Goal: Find specific page/section: Find specific page/section

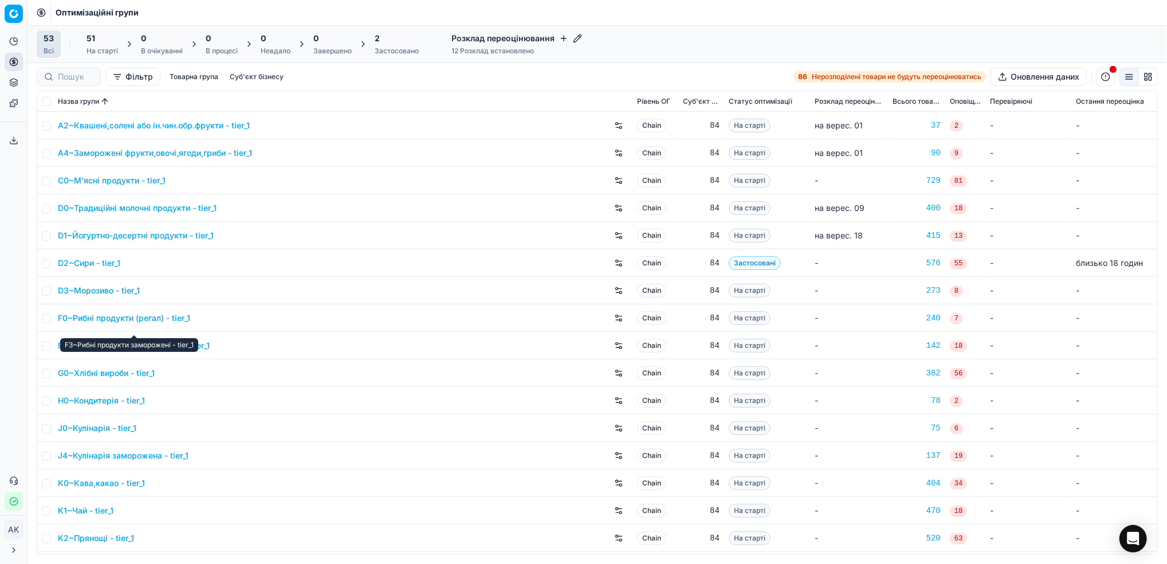
scroll to position [76, 0]
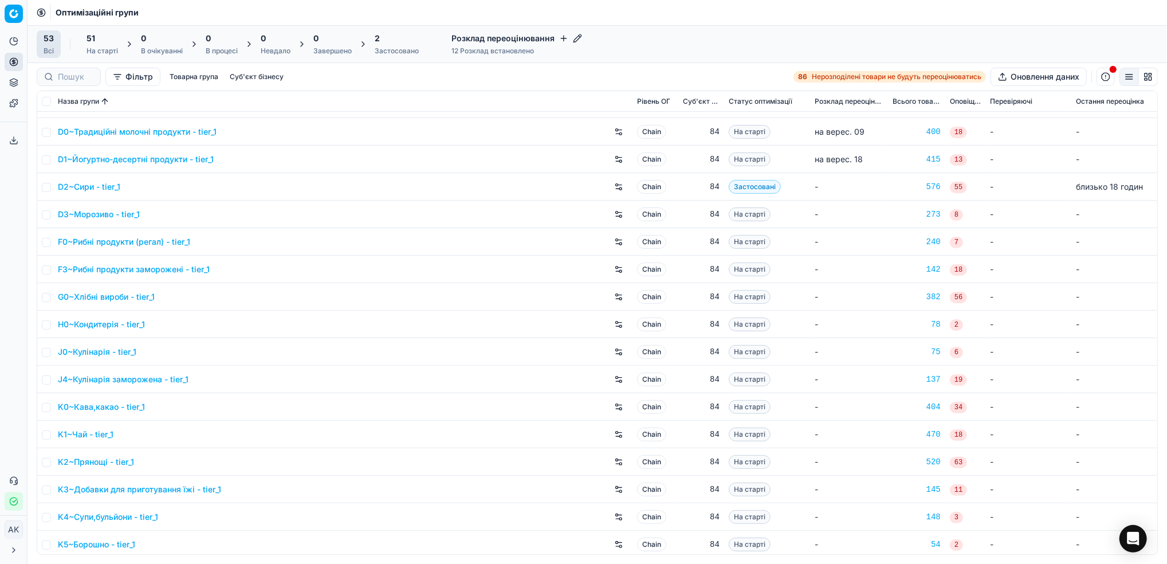
click at [95, 326] on link "H0~Кондитерія - tier_1" at bounding box center [101, 324] width 87 height 11
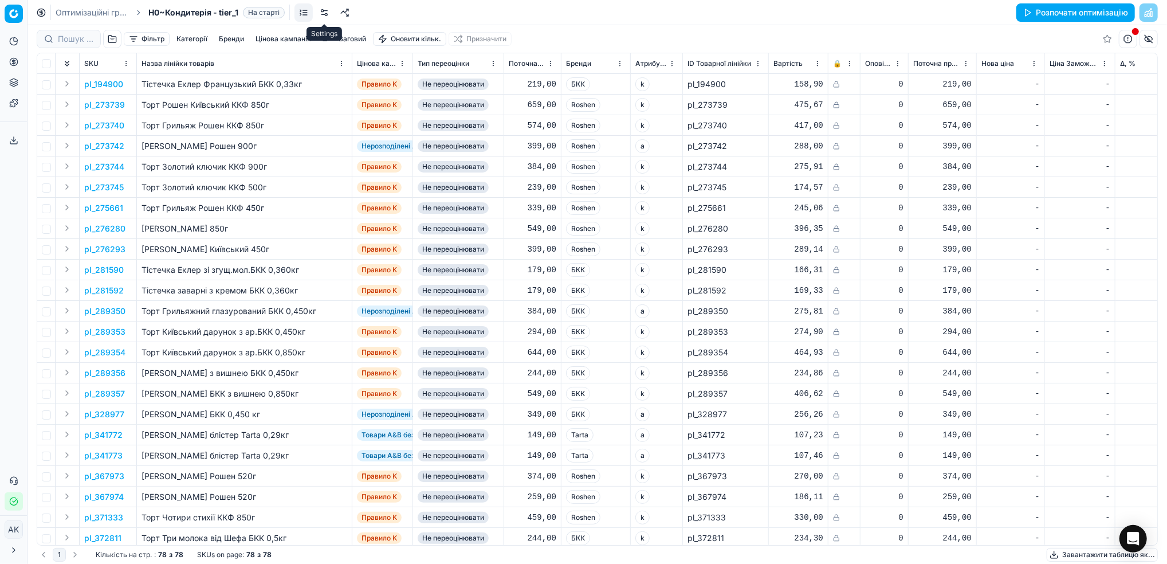
click at [324, 15] on link at bounding box center [324, 12] width 18 height 18
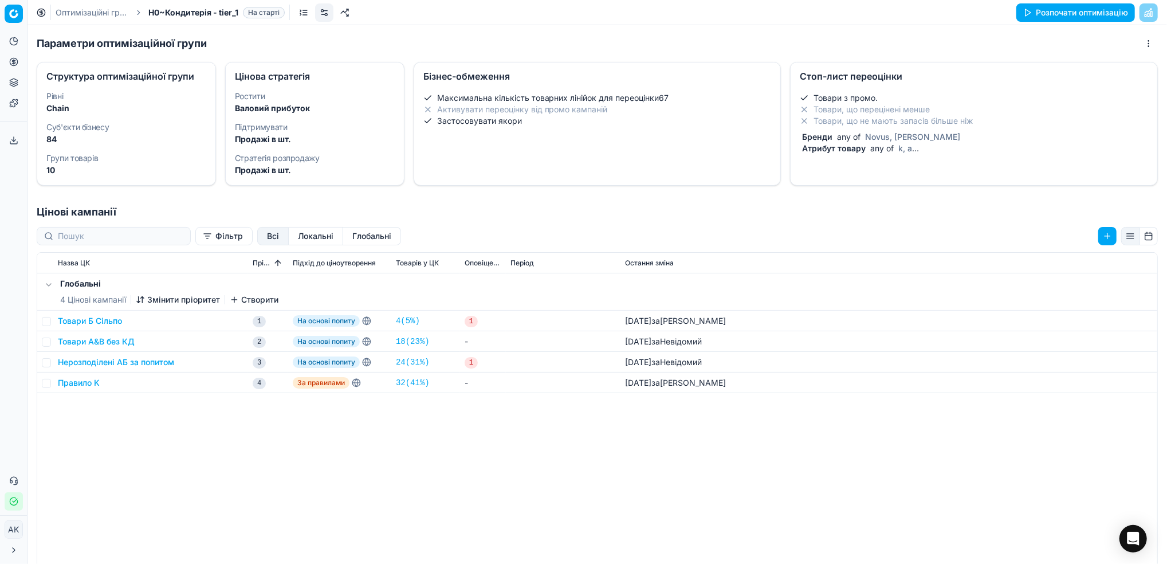
click at [855, 150] on span "Атрибут товару" at bounding box center [834, 148] width 68 height 10
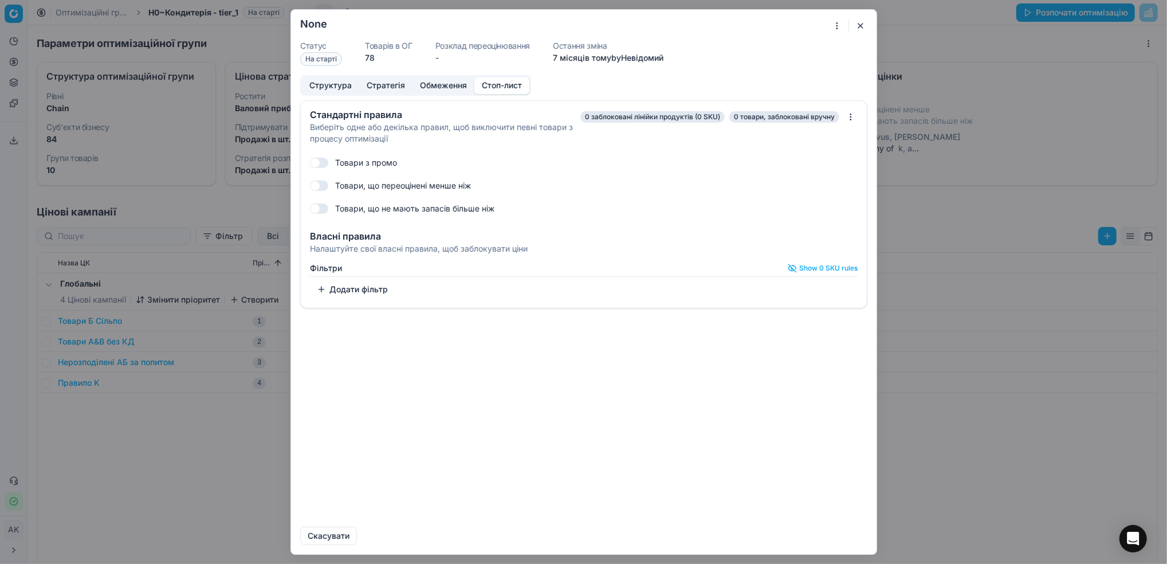
checkbox input "true"
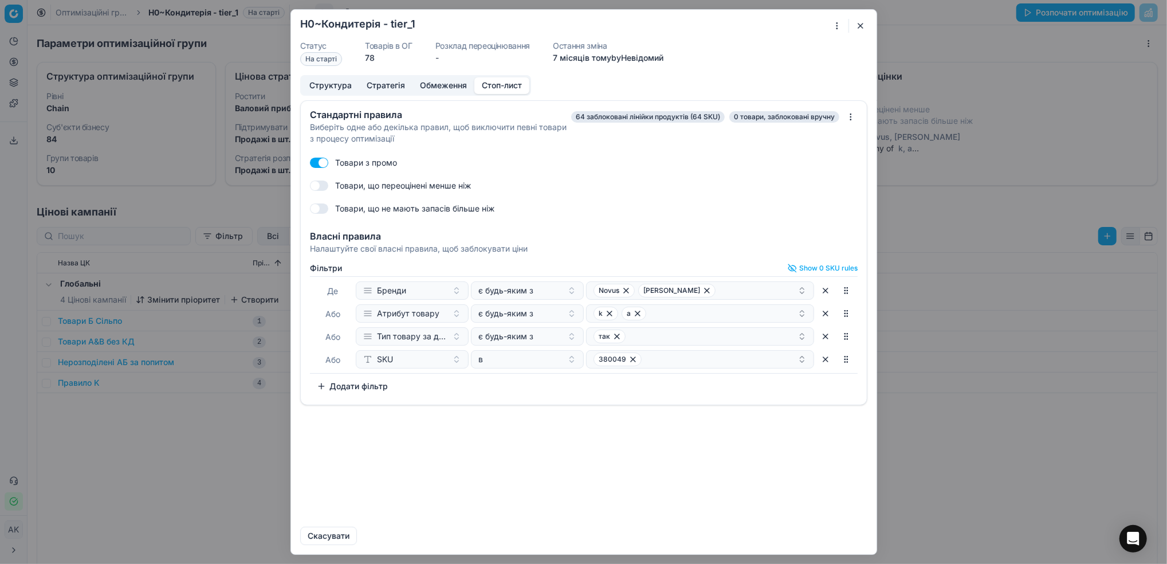
click at [862, 22] on button "button" at bounding box center [861, 26] width 14 height 14
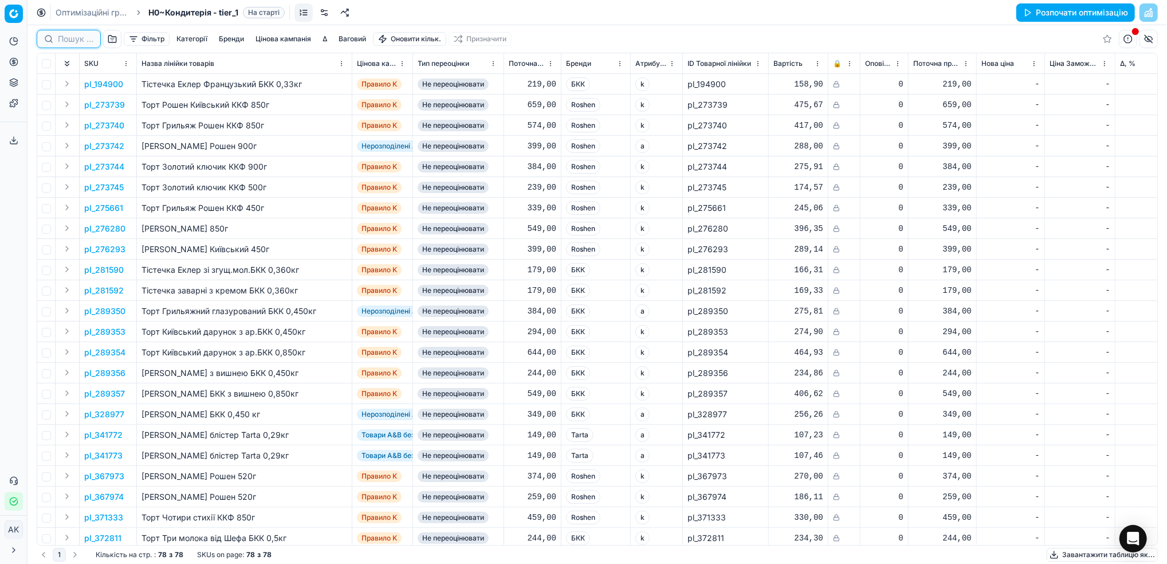
click at [64, 41] on input at bounding box center [76, 38] width 36 height 11
paste input "194900"
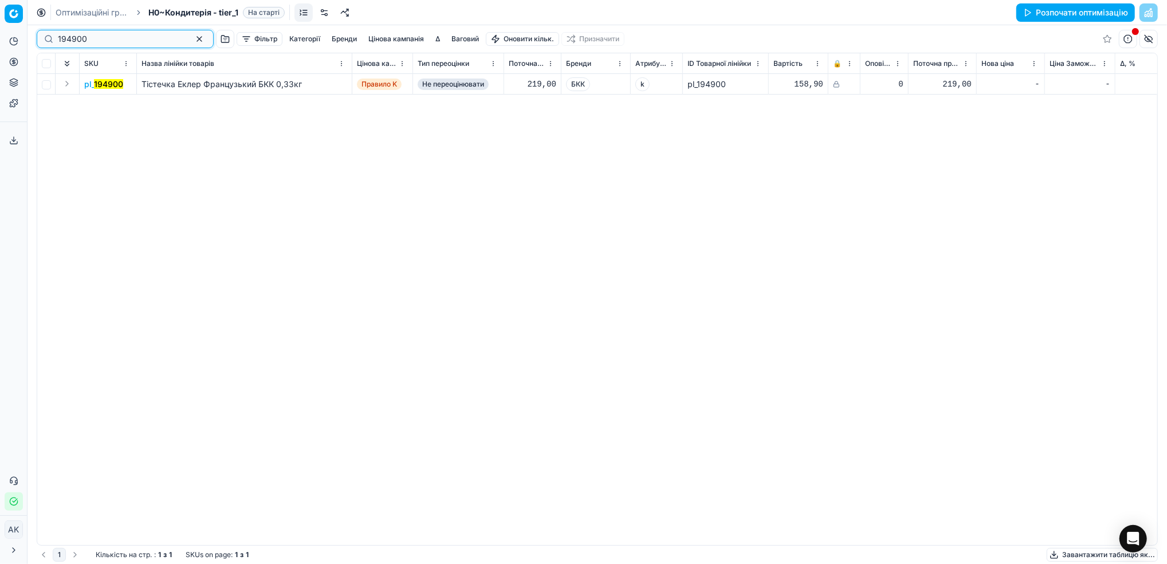
type input "194900"
click at [192, 38] on button "button" at bounding box center [199, 39] width 14 height 14
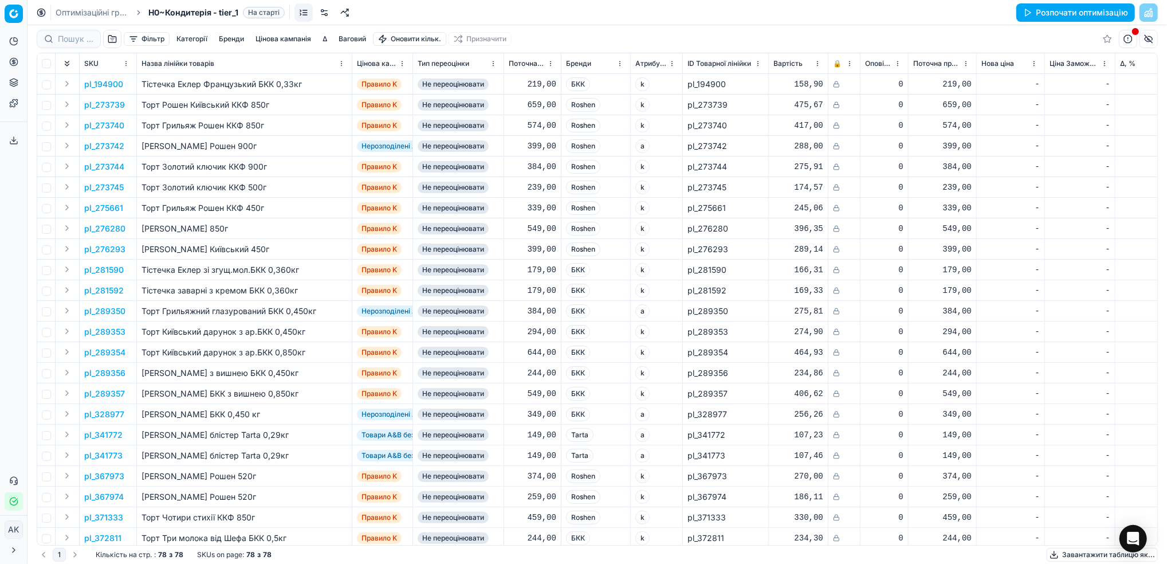
type input "194900"
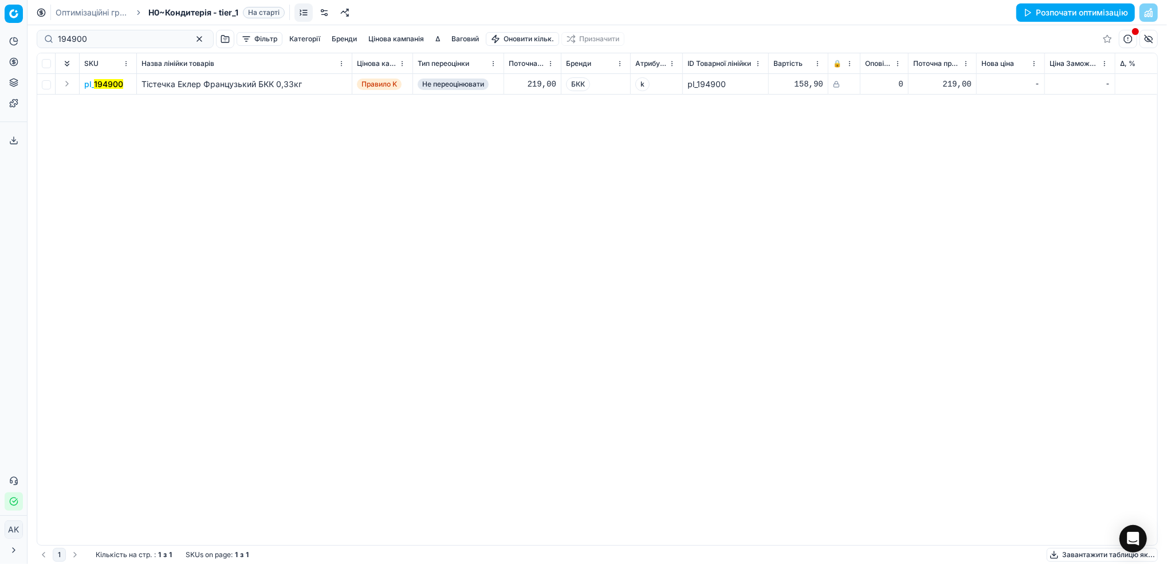
drag, startPoint x: 76, startPoint y: 11, endPoint x: 117, endPoint y: 37, distance: 48.3
click at [76, 11] on link "Оптимізаційні групи" at bounding box center [92, 12] width 73 height 11
